Goal: Task Accomplishment & Management: Use online tool/utility

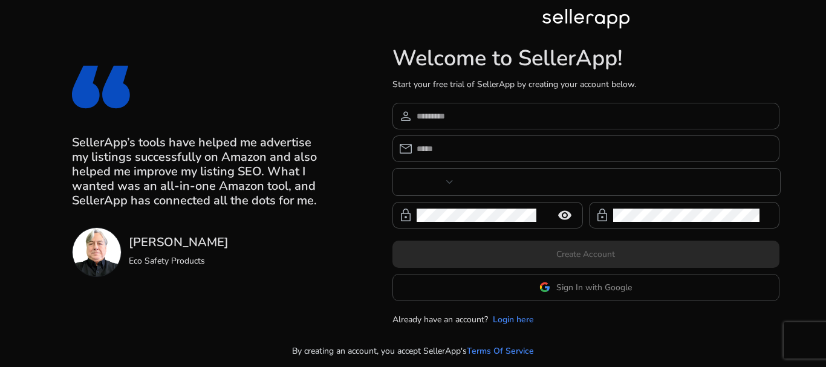
type input "***"
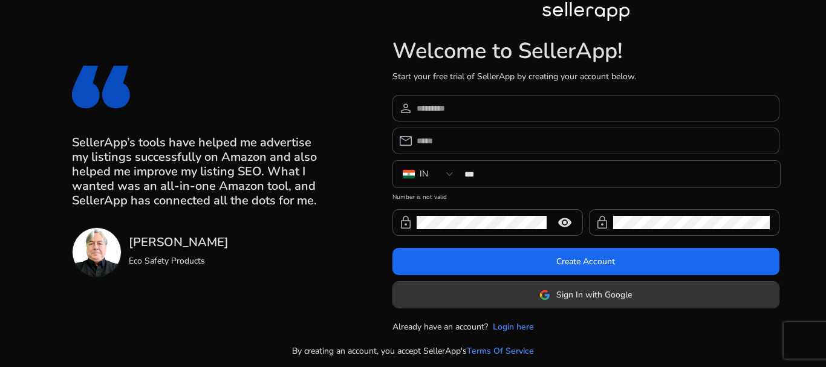
click at [577, 295] on span "Sign In with Google" at bounding box center [594, 294] width 76 height 13
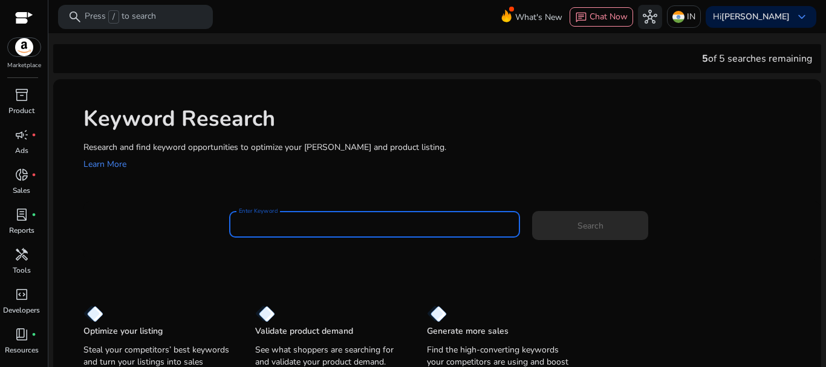
click at [255, 227] on input "Enter Keyword" at bounding box center [375, 224] width 272 height 13
